Goal: Find contact information: Find contact information

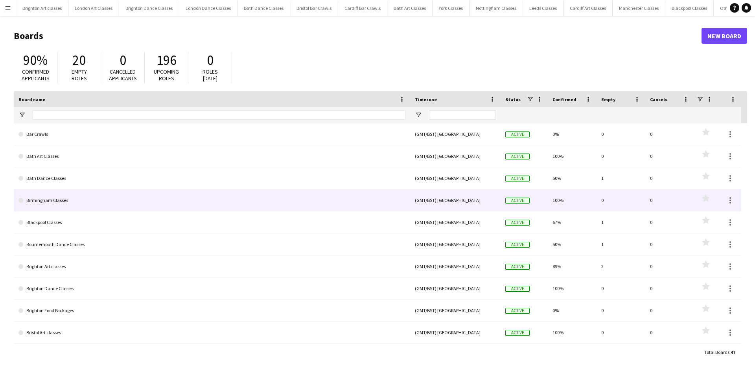
type input "*******"
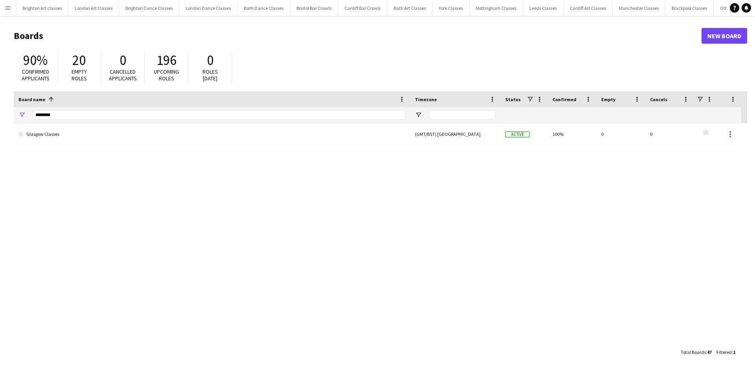
click at [4, 11] on button "Menu" at bounding box center [8, 8] width 16 height 16
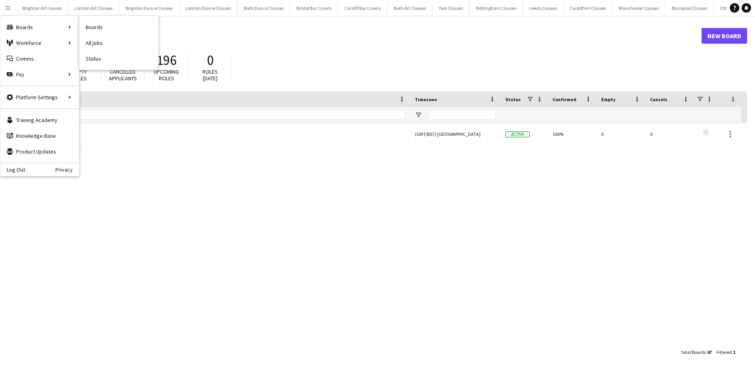
click at [106, 18] on nav "Boards All jobs Status" at bounding box center [118, 42] width 79 height 53
click at [104, 20] on link "Boards" at bounding box center [118, 27] width 79 height 16
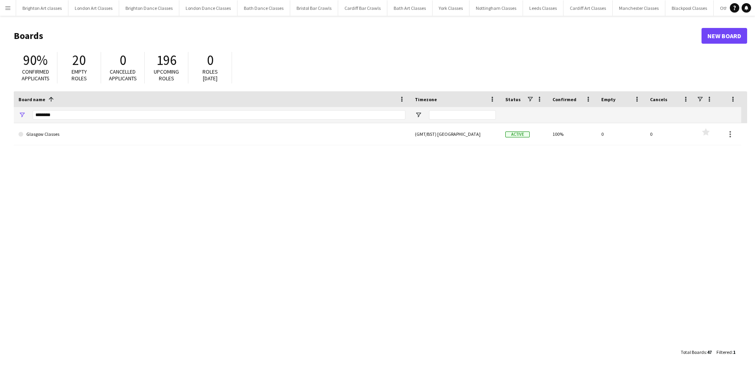
click at [7, 9] on app-icon "Menu" at bounding box center [8, 8] width 6 height 6
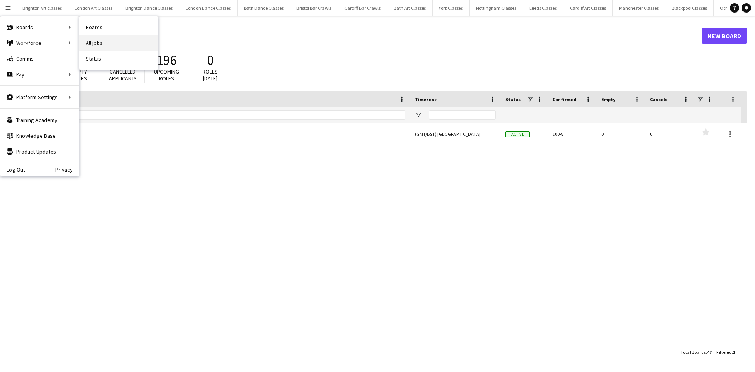
click at [98, 49] on link "All jobs" at bounding box center [118, 43] width 79 height 16
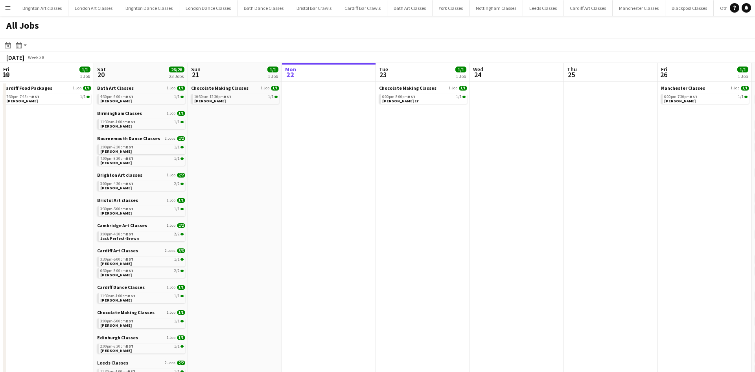
scroll to position [0, 188]
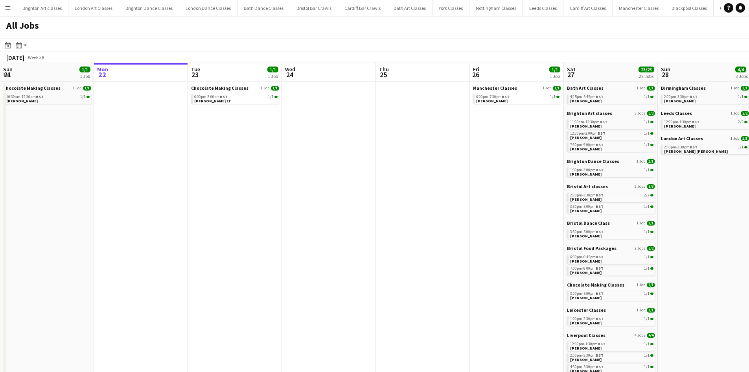
click at [490, 156] on app-date-cell "Manchester Classes 1 Job [DATE] 6:00pm-7:30pm BST 1/1 [PERSON_NAME]" at bounding box center [517, 353] width 94 height 542
click at [4, 46] on div "Date picker" at bounding box center [7, 45] width 9 height 9
click at [13, 14] on button "Menu" at bounding box center [8, 8] width 16 height 16
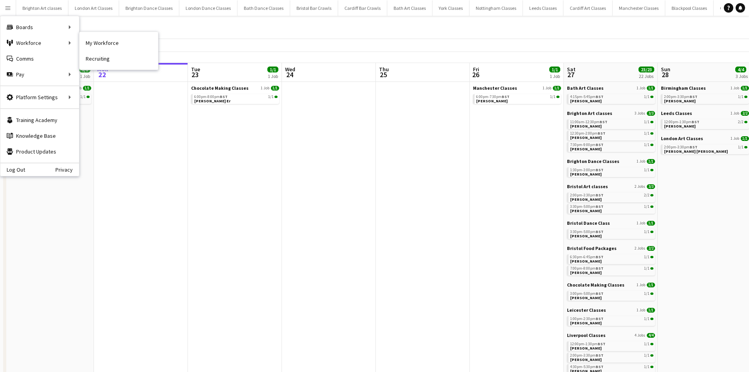
click at [81, 41] on link "My Workforce" at bounding box center [118, 43] width 79 height 16
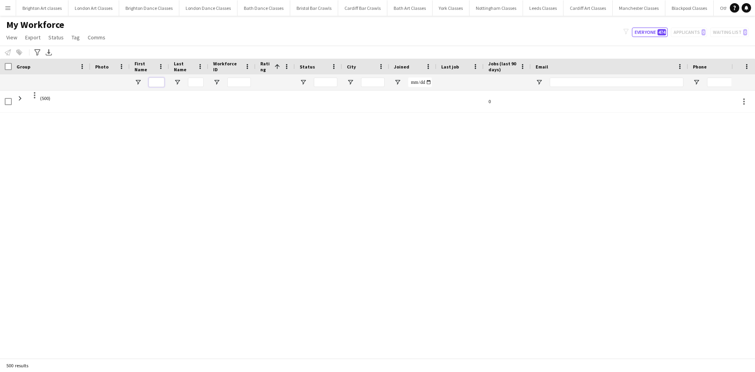
click at [159, 80] on input "First Name Filter Input" at bounding box center [157, 81] width 16 height 9
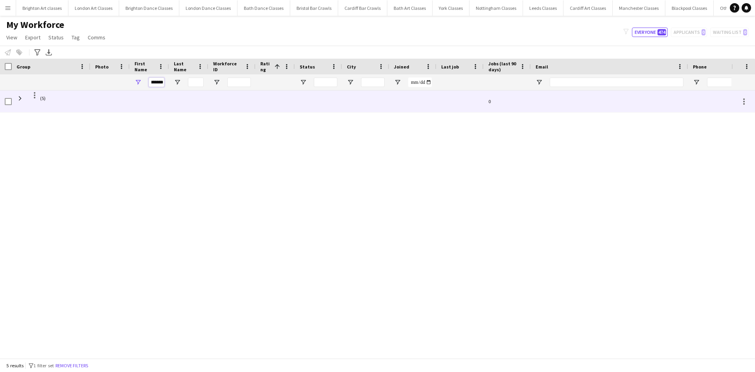
type input "*******"
click at [19, 104] on span at bounding box center [20, 97] width 7 height 15
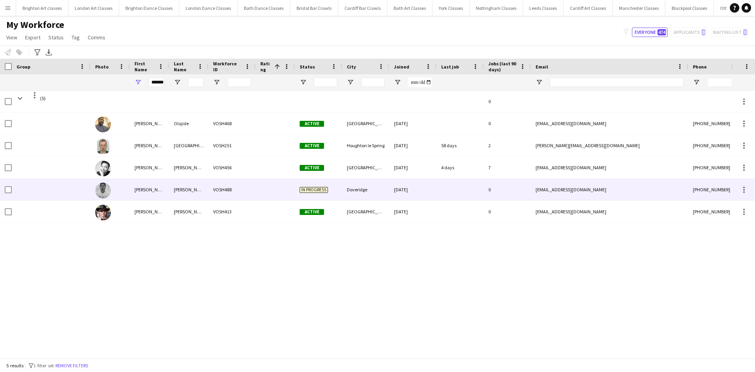
click at [168, 181] on div "[PERSON_NAME]" at bounding box center [149, 190] width 39 height 22
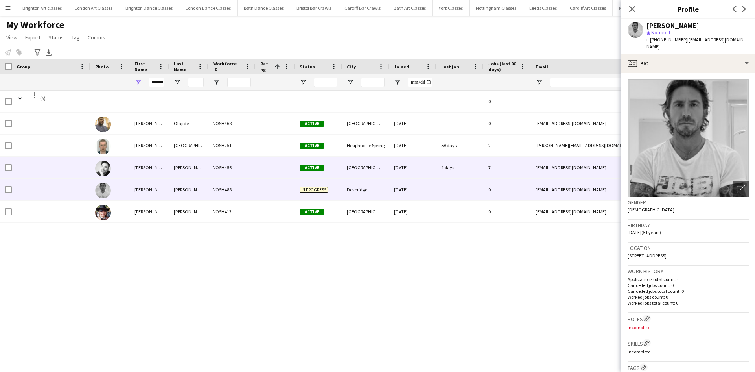
click at [166, 166] on div "[PERSON_NAME]" at bounding box center [149, 168] width 39 height 22
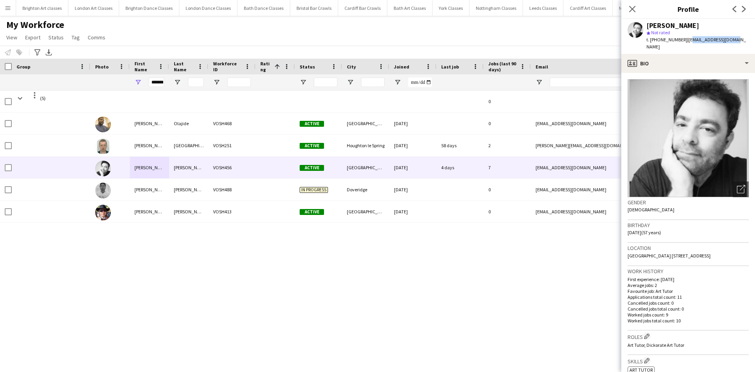
drag, startPoint x: 735, startPoint y: 37, endPoint x: 688, endPoint y: 40, distance: 46.9
click at [688, 40] on app-profile-header "[PERSON_NAME] star Not rated t. [PHONE_NUMBER] | [EMAIL_ADDRESS][DOMAIN_NAME]" at bounding box center [688, 36] width 134 height 35
click at [688, 40] on span "| [EMAIL_ADDRESS][DOMAIN_NAME]" at bounding box center [697, 43] width 100 height 13
drag, startPoint x: 747, startPoint y: 40, endPoint x: 684, endPoint y: 46, distance: 62.8
click at [684, 46] on app-profile-header "[PERSON_NAME] star Not rated t. [PHONE_NUMBER] | [EMAIL_ADDRESS][DOMAIN_NAME]" at bounding box center [688, 36] width 134 height 35
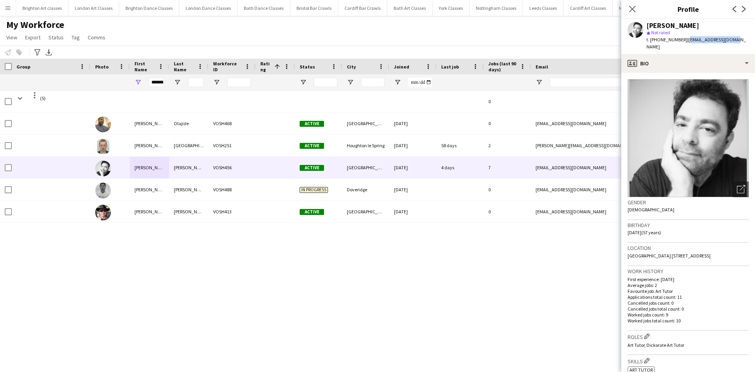
copy span "[EMAIL_ADDRESS][DOMAIN_NAME]"
